Goal: Transaction & Acquisition: Purchase product/service

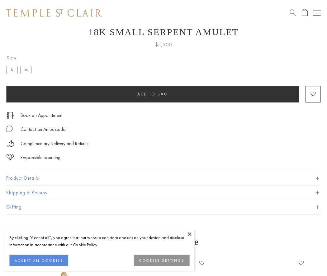
scroll to position [25, 0]
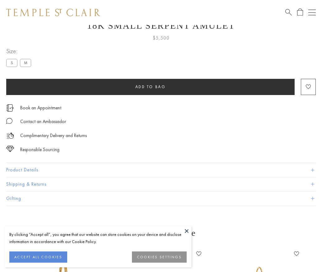
click at [150, 87] on span "Add to bag" at bounding box center [150, 86] width 31 height 5
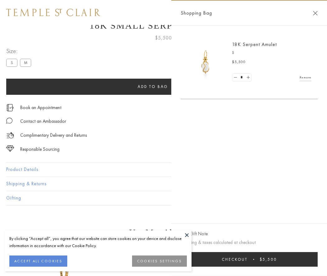
click at [248, 260] on span "Checkout" at bounding box center [235, 259] width 26 height 5
